Goal: Task Accomplishment & Management: Manage account settings

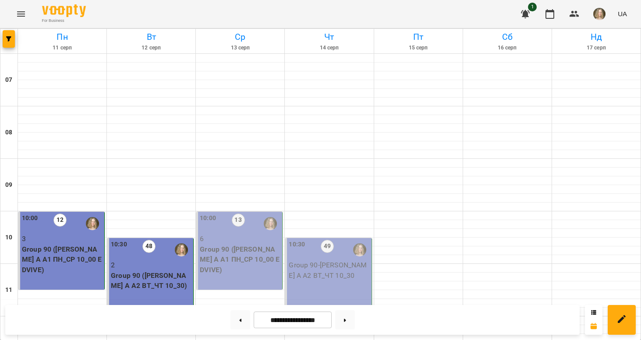
scroll to position [58, 0]
click at [240, 244] on p "Group 90 ([PERSON_NAME] А А1 ПН_СР 10_00 EDVIVE)" at bounding box center [240, 259] width 81 height 31
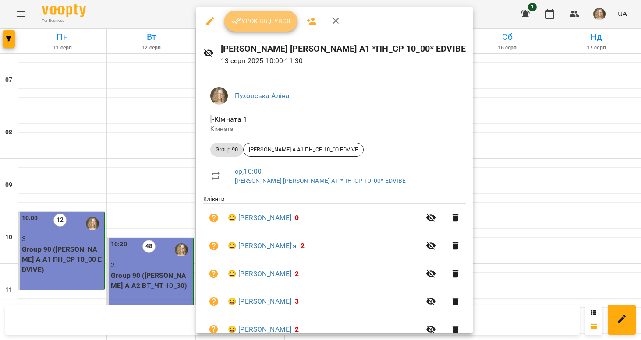
click at [281, 22] on span "Урок відбувся" at bounding box center [261, 21] width 60 height 11
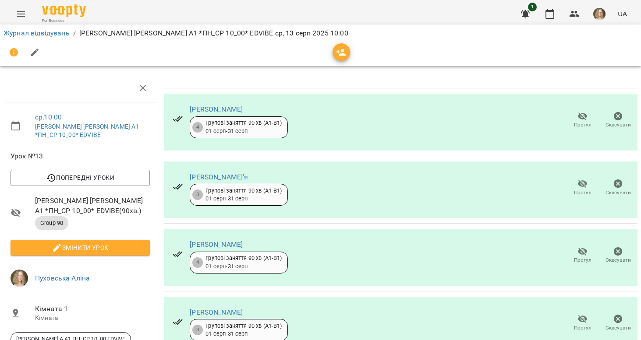
scroll to position [163, 0]
click at [585, 315] on icon "button" at bounding box center [583, 319] width 10 height 8
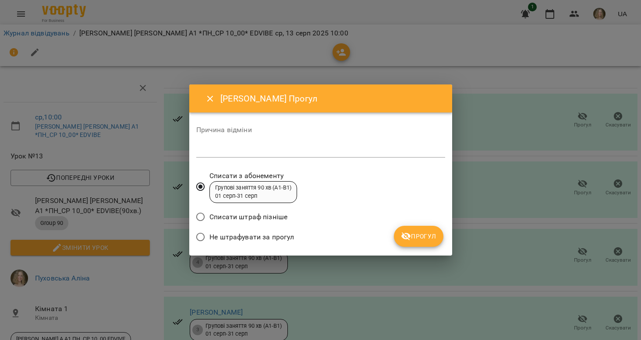
click at [278, 233] on span "Не штрафувати за прогул" at bounding box center [251, 237] width 85 height 11
click at [421, 236] on span "Прогул" at bounding box center [418, 236] width 35 height 11
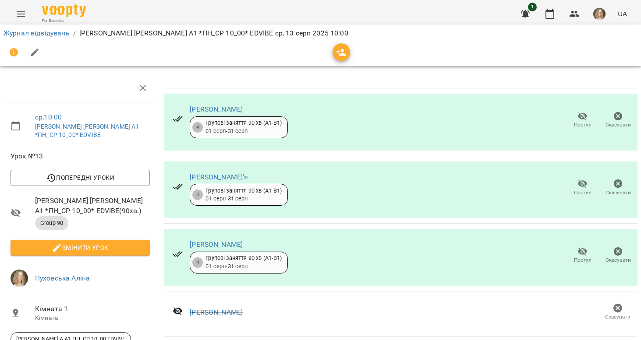
scroll to position [121, 0]
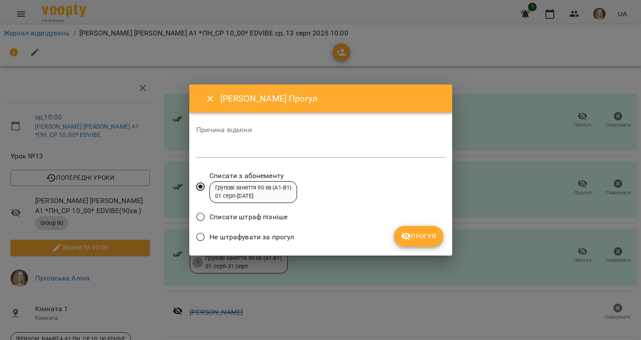
click at [270, 240] on span "Не штрафувати за прогул" at bounding box center [251, 237] width 85 height 11
click at [423, 234] on span "Прогул" at bounding box center [418, 236] width 35 height 11
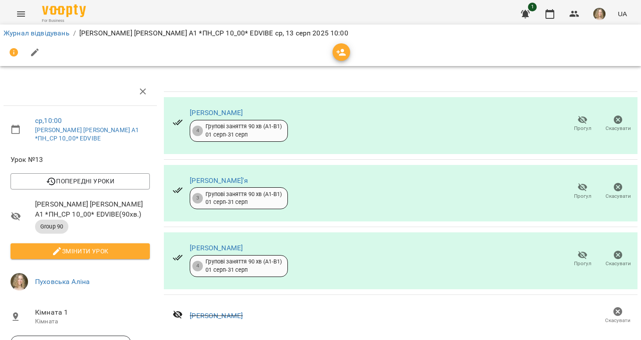
scroll to position [0, 0]
click at [582, 121] on icon "button" at bounding box center [583, 120] width 10 height 8
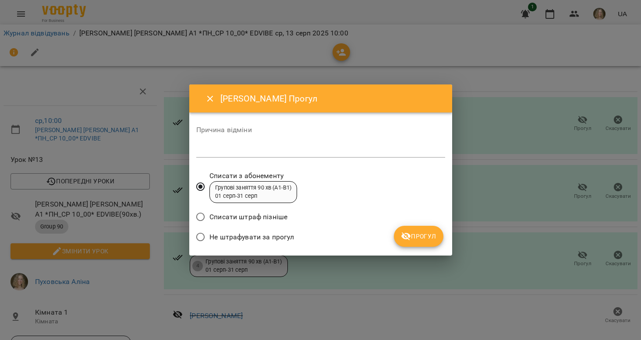
click at [282, 236] on span "Не штрафувати за прогул" at bounding box center [251, 237] width 85 height 11
click at [434, 236] on span "Прогул" at bounding box center [418, 236] width 35 height 11
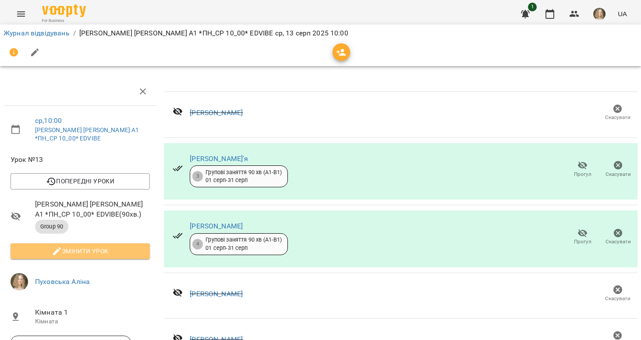
click at [120, 246] on span "Змінити урок" at bounding box center [80, 251] width 125 height 11
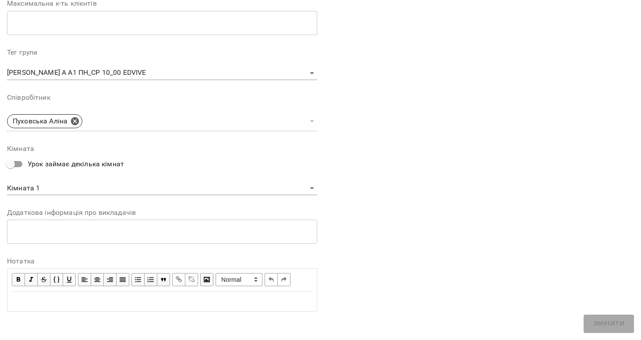
scroll to position [239, 0]
click at [18, 277] on span "button" at bounding box center [19, 280] width 10 height 10
click at [37, 297] on div "Edit text" at bounding box center [162, 302] width 300 height 11
click at [16, 278] on span "button" at bounding box center [19, 280] width 10 height 10
click at [21, 276] on span "button" at bounding box center [19, 280] width 10 height 10
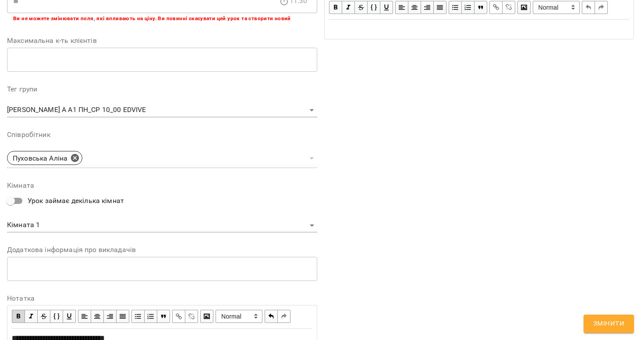
click at [20, 316] on span "button" at bounding box center [19, 317] width 10 height 10
click at [19, 314] on span "button" at bounding box center [19, 317] width 10 height 10
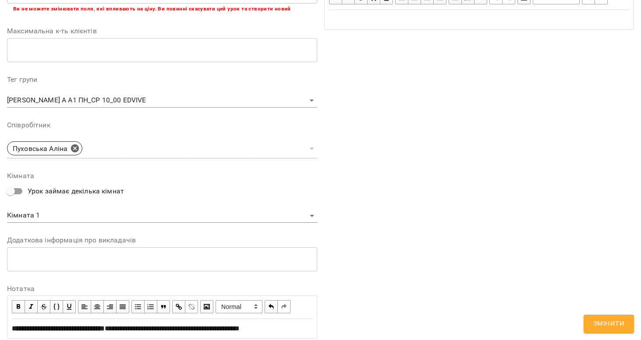
click at [312, 324] on div "**********" at bounding box center [162, 329] width 300 height 11
click at [600, 323] on span "Змінити" at bounding box center [608, 323] width 31 height 11
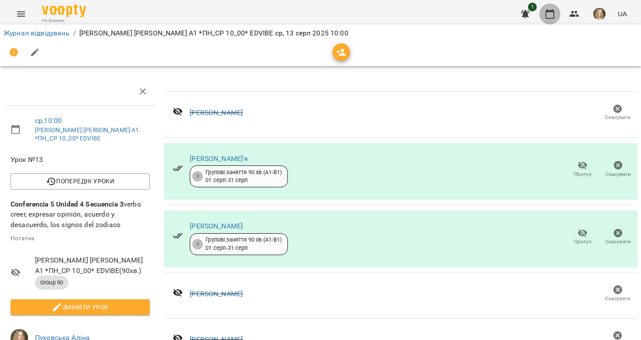
click at [547, 15] on icon "button" at bounding box center [549, 14] width 11 height 11
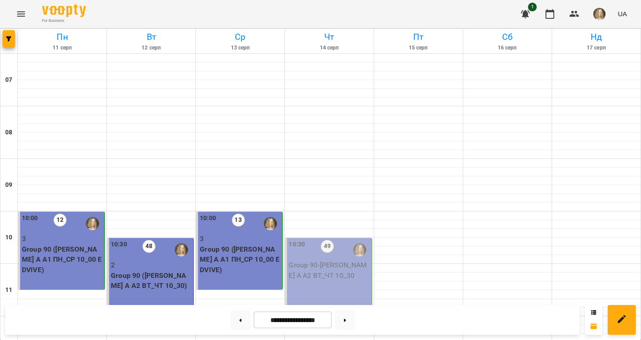
scroll to position [42, 0]
